Goal: Task Accomplishment & Management: Complete application form

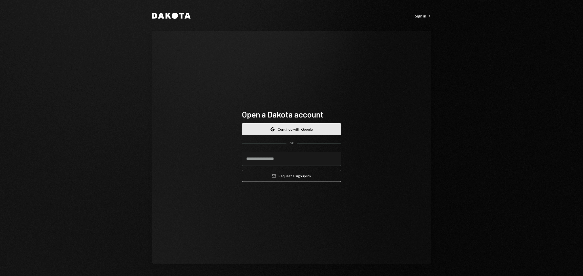
click at [297, 125] on button "Google Continue with Google" at bounding box center [291, 129] width 99 height 12
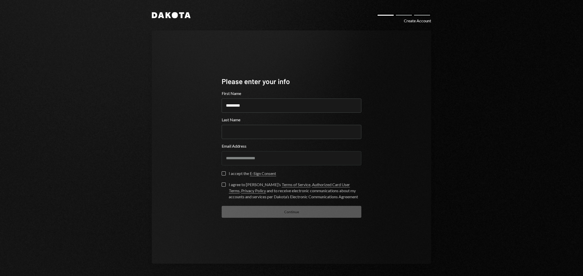
click at [156, 102] on div "**********" at bounding box center [291, 146] width 279 height 233
click at [120, 76] on div "**********" at bounding box center [291, 138] width 583 height 276
